Goal: Task Accomplishment & Management: Complete application form

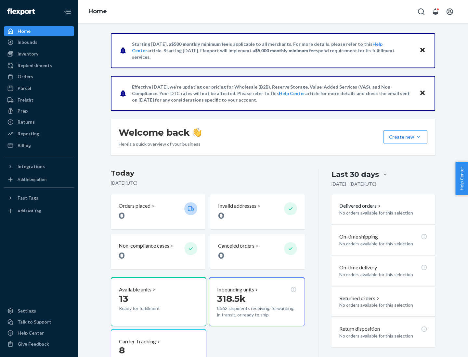
click at [418, 137] on button "Create new Create new inbound Create new order Create new product" at bounding box center [405, 137] width 44 height 13
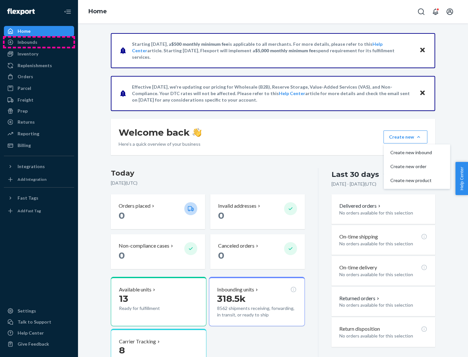
click at [39, 42] on div "Inbounds" at bounding box center [39, 42] width 69 height 9
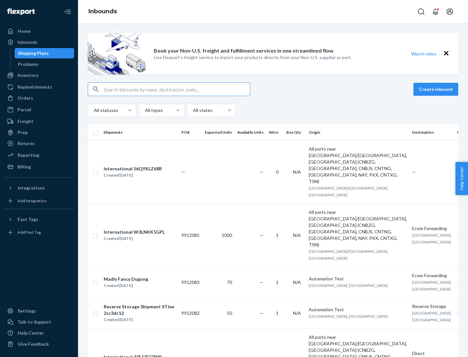
click at [436, 89] on button "Create inbound" at bounding box center [435, 89] width 45 height 13
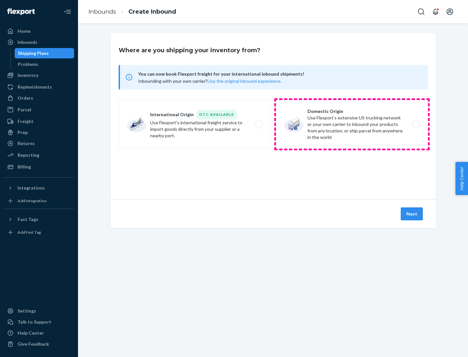
click at [352, 124] on label "Domestic Origin Use Flexport’s extensive US trucking network or your own carrie…" at bounding box center [352, 124] width 152 height 49
click at [415, 124] on input "Domestic Origin Use Flexport’s extensive US trucking network or your own carrie…" at bounding box center [417, 124] width 4 height 4
radio input "true"
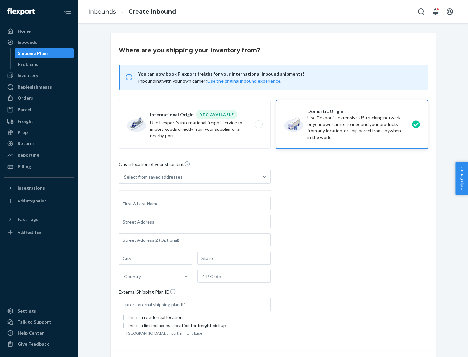
click at [152, 177] on div "Select from saved addresses" at bounding box center [153, 177] width 58 height 6
click at [125, 177] on input "Select from saved addresses" at bounding box center [124, 177] width 1 height 6
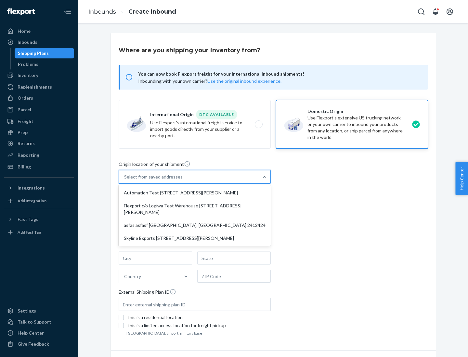
scroll to position [3, 0]
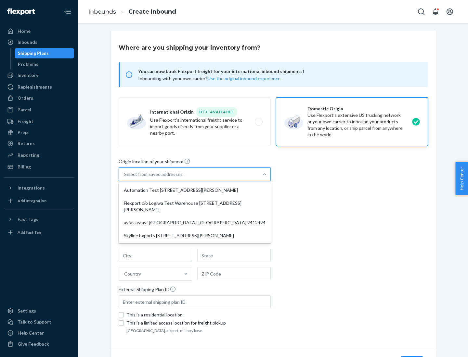
click at [195, 190] on div "Automation Test [STREET_ADDRESS][PERSON_NAME]" at bounding box center [194, 190] width 149 height 13
click at [125, 178] on input "option Automation Test [STREET_ADDRESS][PERSON_NAME] focused, 1 of 4. 4 results…" at bounding box center [124, 174] width 1 height 6
type input "Automation Test"
type input "9th Floor"
type input "[GEOGRAPHIC_DATA]"
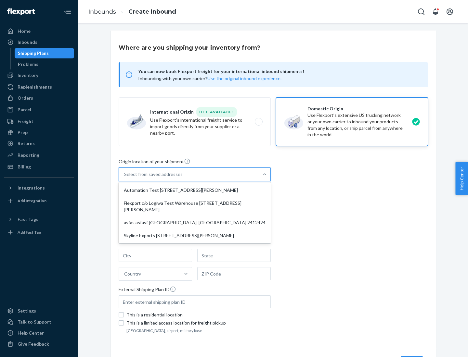
type input "CA"
type input "94104"
type input "[STREET_ADDRESS][PERSON_NAME]"
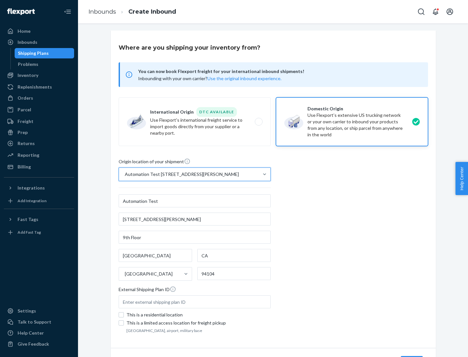
scroll to position [38, 0]
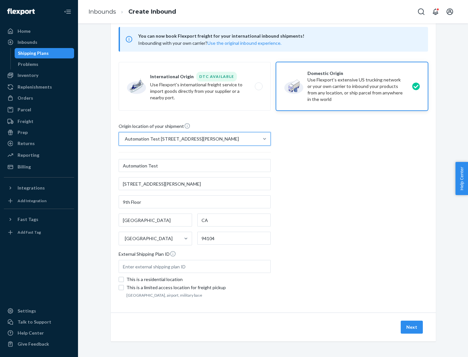
click at [412, 327] on button "Next" at bounding box center [411, 327] width 22 height 13
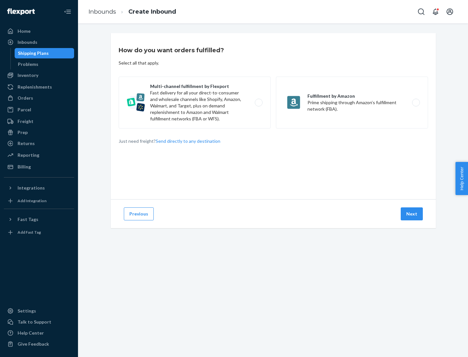
click at [195, 103] on label "Multi-channel fulfillment by Flexport Fast delivery for all your direct-to-cons…" at bounding box center [195, 103] width 152 height 52
click at [258, 103] on input "Multi-channel fulfillment by Flexport Fast delivery for all your direct-to-cons…" at bounding box center [260, 103] width 4 height 4
radio input "true"
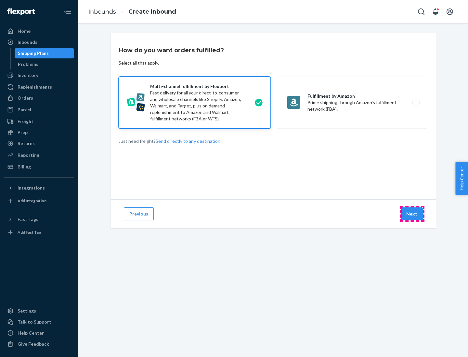
click at [412, 214] on button "Next" at bounding box center [411, 214] width 22 height 13
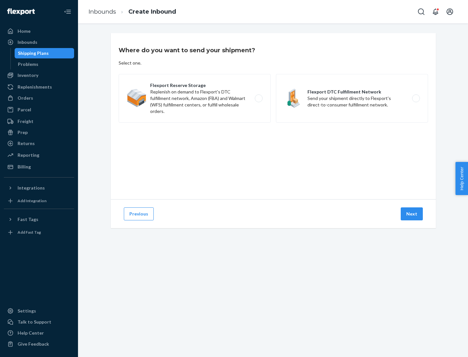
click at [352, 98] on label "Flexport DTC Fulfillment Network Send your shipment directly to Flexport's dire…" at bounding box center [352, 98] width 152 height 49
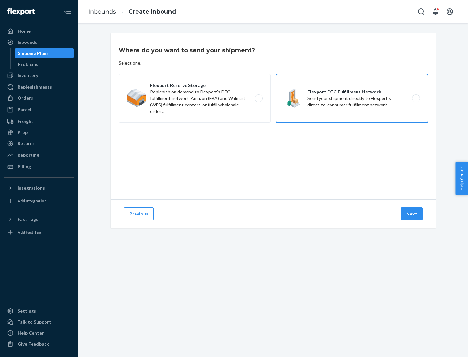
click at [415, 98] on input "Flexport DTC Fulfillment Network Send your shipment directly to Flexport's dire…" at bounding box center [417, 98] width 4 height 4
radio input "true"
click at [412, 214] on button "Next" at bounding box center [411, 214] width 22 height 13
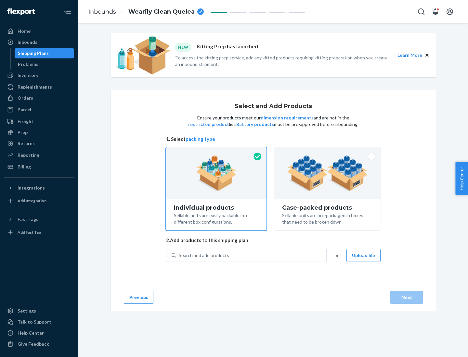
click at [327, 173] on img at bounding box center [327, 174] width 81 height 36
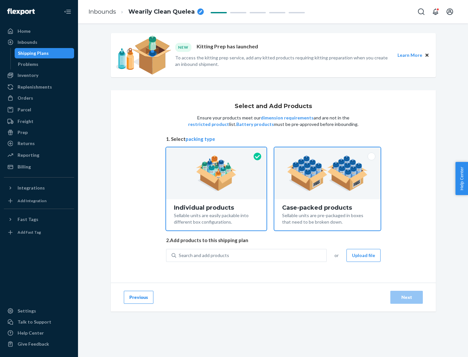
click at [327, 152] on input "Case-packed products Sellable units are pre-packaged in boxes that need to be b…" at bounding box center [327, 149] width 4 height 4
radio input "true"
radio input "false"
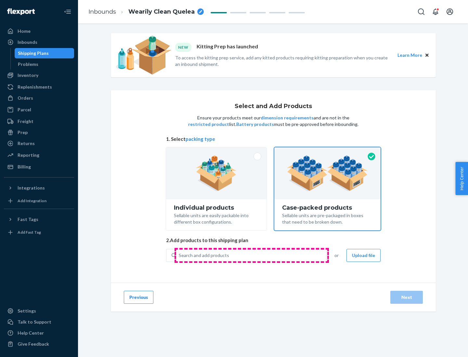
click at [251, 255] on div "Search and add products" at bounding box center [251, 256] width 150 height 12
click at [179, 255] on input "Search and add products" at bounding box center [179, 255] width 1 height 6
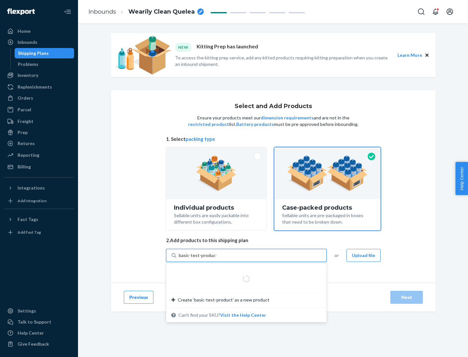
type input "basic-test-product-1"
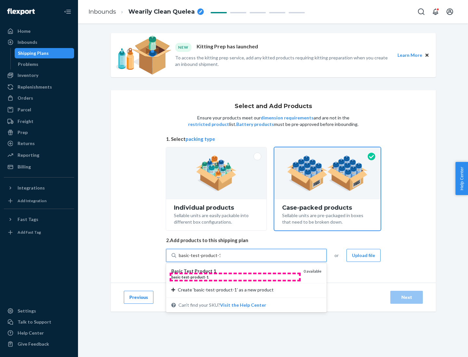
click at [235, 277] on div "basic - test - product - 1" at bounding box center [234, 277] width 127 height 6
click at [220, 259] on input "basic-test-product-1" at bounding box center [200, 255] width 42 height 6
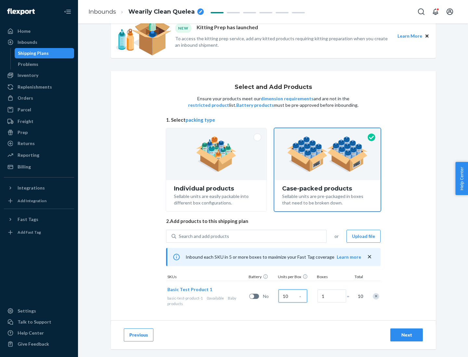
scroll to position [23, 0]
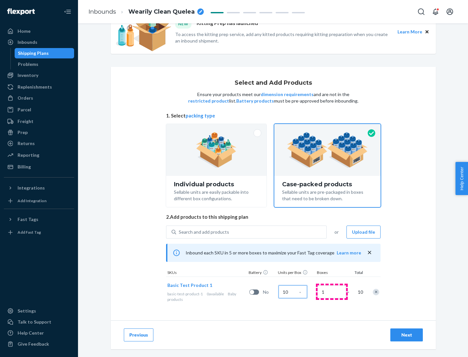
type input "10"
type input "7"
click at [406, 335] on div "Next" at bounding box center [406, 335] width 21 height 6
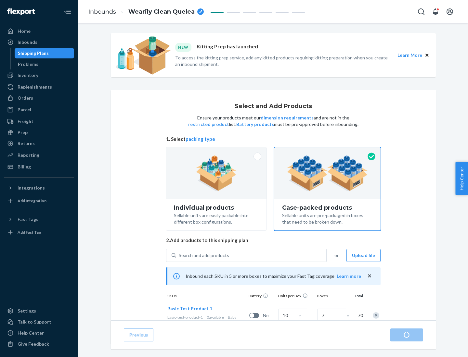
radio input "true"
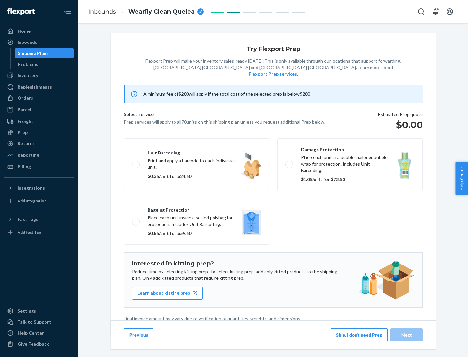
scroll to position [2, 0]
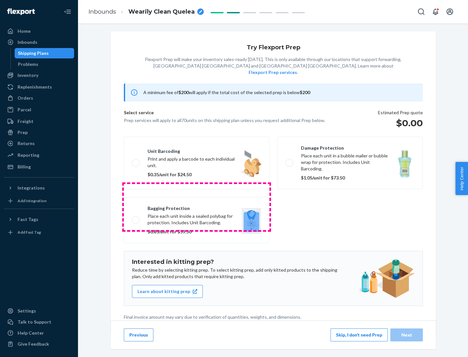
click at [196, 207] on label "Bagging protection Place each unit inside a sealed polybag for protection. Incl…" at bounding box center [196, 220] width 145 height 46
click at [136, 218] on input "Bagging protection Place each unit inside a sealed polybag for protection. Incl…" at bounding box center [134, 220] width 4 height 4
checkbox input "true"
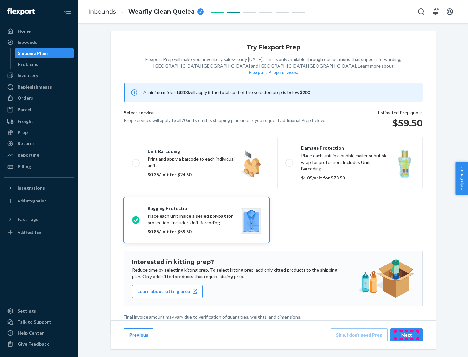
click at [406, 335] on div "Next" at bounding box center [406, 335] width 21 height 6
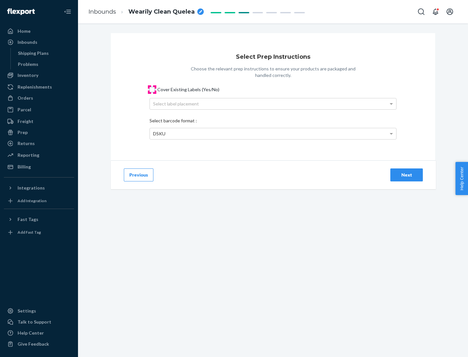
click at [152, 89] on input "Cover Existing Labels (Yes/No)" at bounding box center [151, 89] width 5 height 5
checkbox input "true"
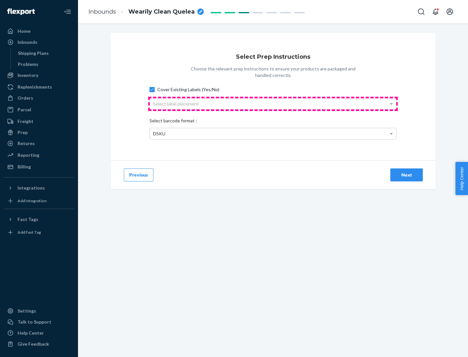
click at [273, 104] on div "Select label placement" at bounding box center [273, 103] width 246 height 11
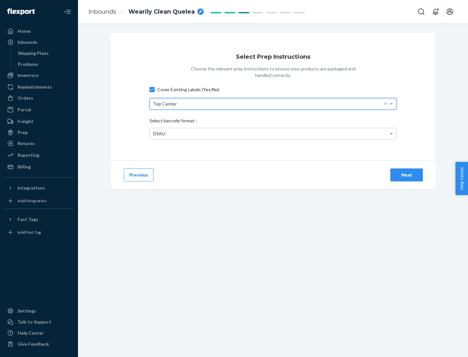
click at [273, 133] on div "DSKU" at bounding box center [273, 133] width 246 height 11
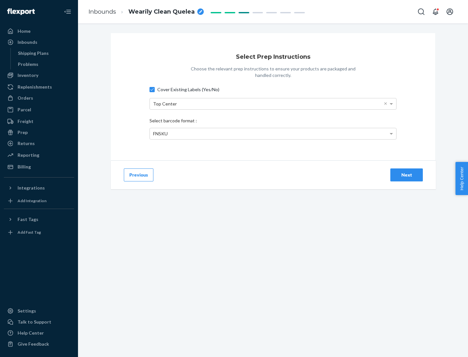
click at [406, 175] on div "Next" at bounding box center [406, 175] width 21 height 6
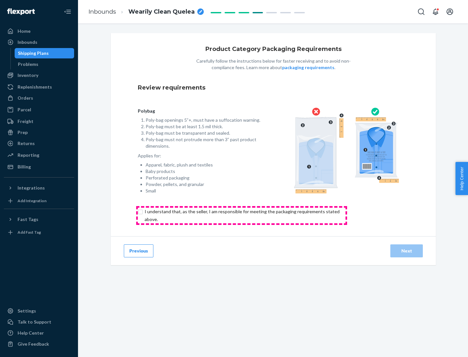
click at [241, 215] on input "checkbox" at bounding box center [246, 216] width 216 height 16
checkbox input "true"
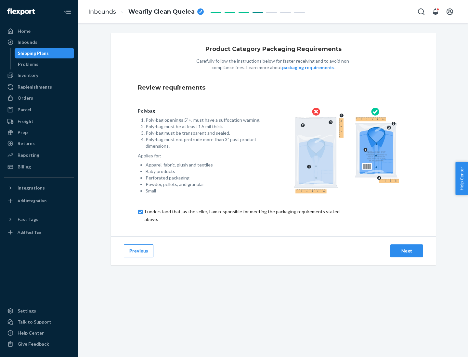
click at [406, 251] on div "Next" at bounding box center [406, 251] width 21 height 6
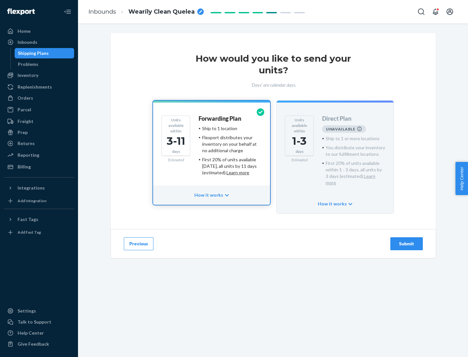
click at [220, 119] on h4 "Forwarding Plan" at bounding box center [219, 119] width 43 height 6
click at [406, 241] on div "Submit" at bounding box center [406, 244] width 21 height 6
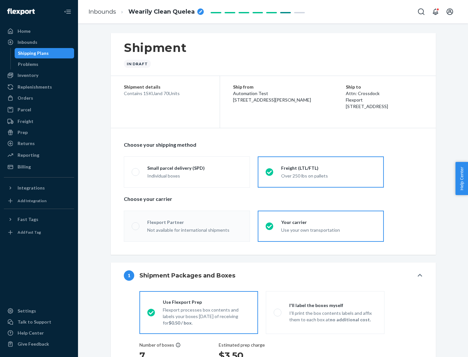
radio input "true"
radio input "false"
radio input "true"
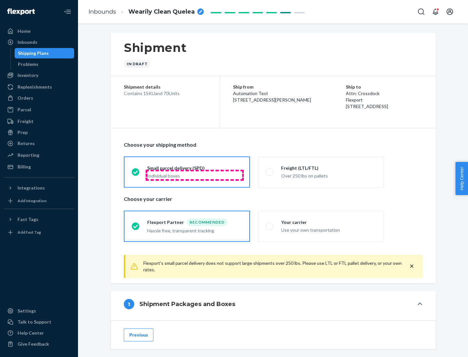
click at [195, 175] on div "Individual boxes" at bounding box center [194, 176] width 95 height 6
click at [136, 174] on input "Small parcel delivery (SPD) Individual boxes" at bounding box center [134, 172] width 4 height 4
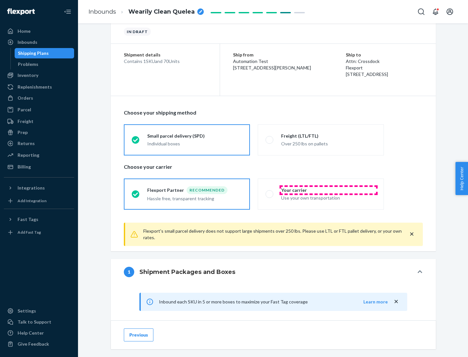
click at [328, 190] on div "Your carrier" at bounding box center [328, 190] width 95 height 6
click at [270, 192] on input "Your carrier Use your own transportation" at bounding box center [267, 194] width 4 height 4
radio input "true"
radio input "false"
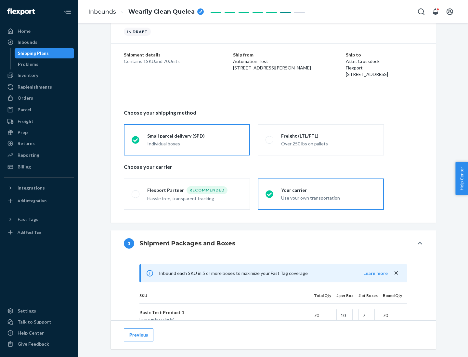
scroll to position [158, 0]
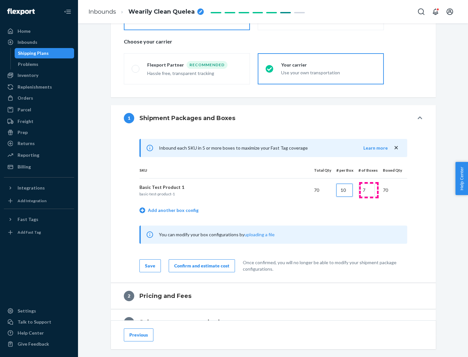
type input "10"
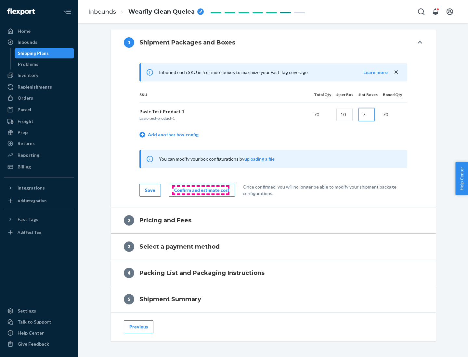
type input "7"
click at [200, 190] on div "Confirm and estimate cost" at bounding box center [201, 190] width 55 height 6
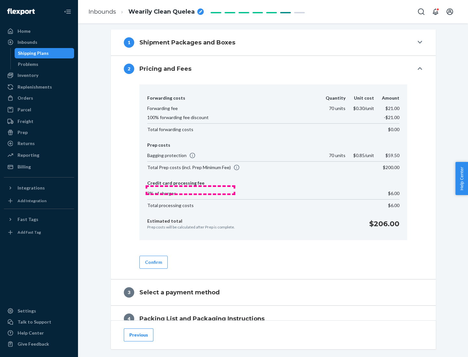
scroll to position [264, 0]
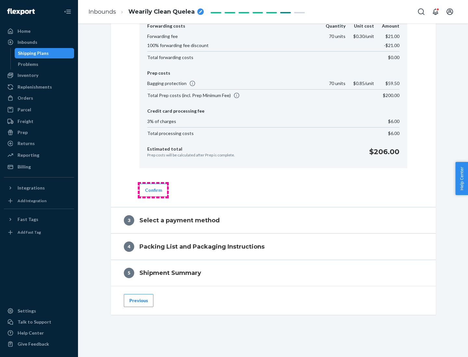
click at [153, 190] on button "Confirm" at bounding box center [153, 190] width 28 height 13
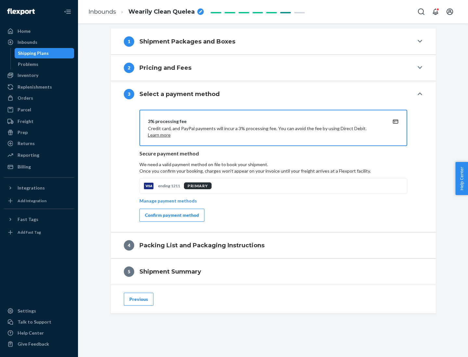
scroll to position [234, 0]
click at [171, 215] on div "Confirm payment method" at bounding box center [172, 215] width 54 height 6
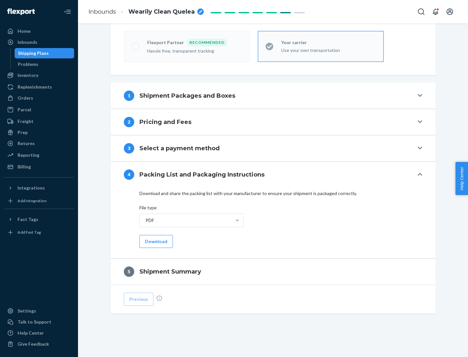
scroll to position [180, 0]
click at [155, 241] on button "Download" at bounding box center [155, 241] width 33 height 13
